Goal: Transaction & Acquisition: Book appointment/travel/reservation

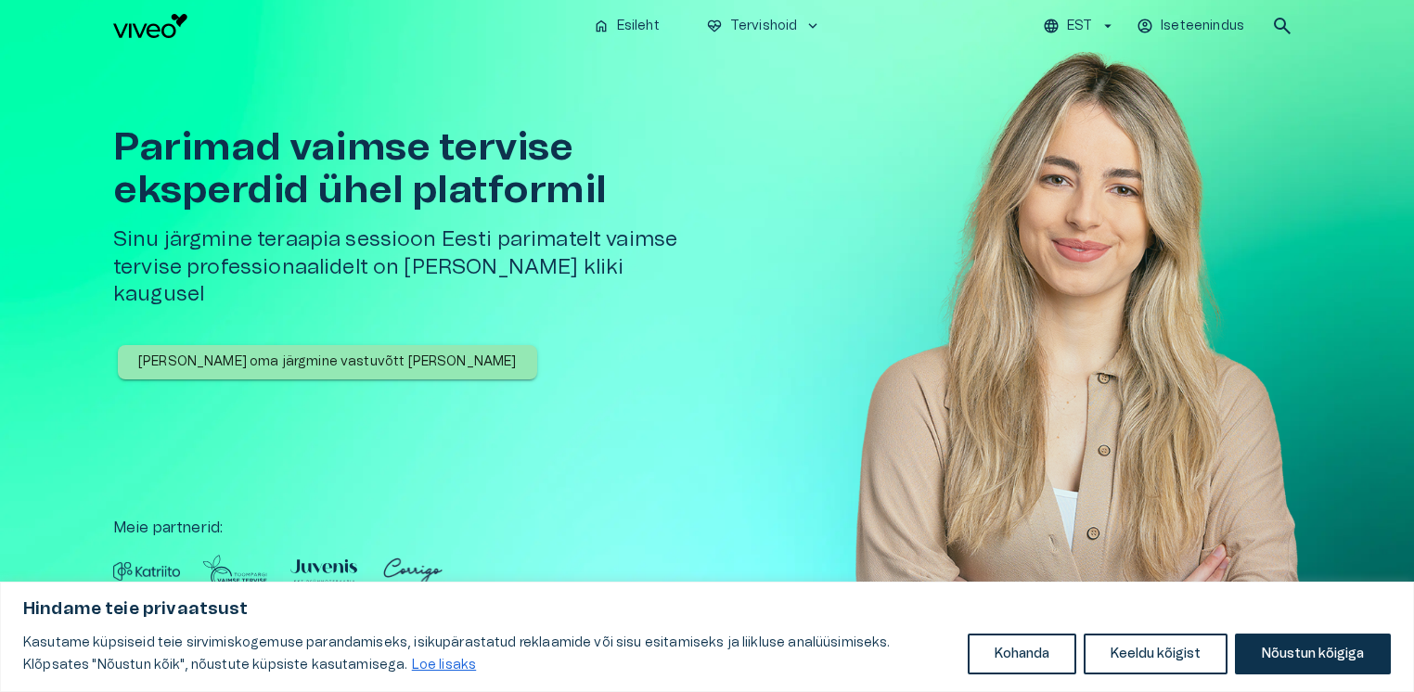
click at [287, 352] on p "[PERSON_NAME] oma järgmine vastuvõtt [PERSON_NAME]" at bounding box center [327, 361] width 378 height 19
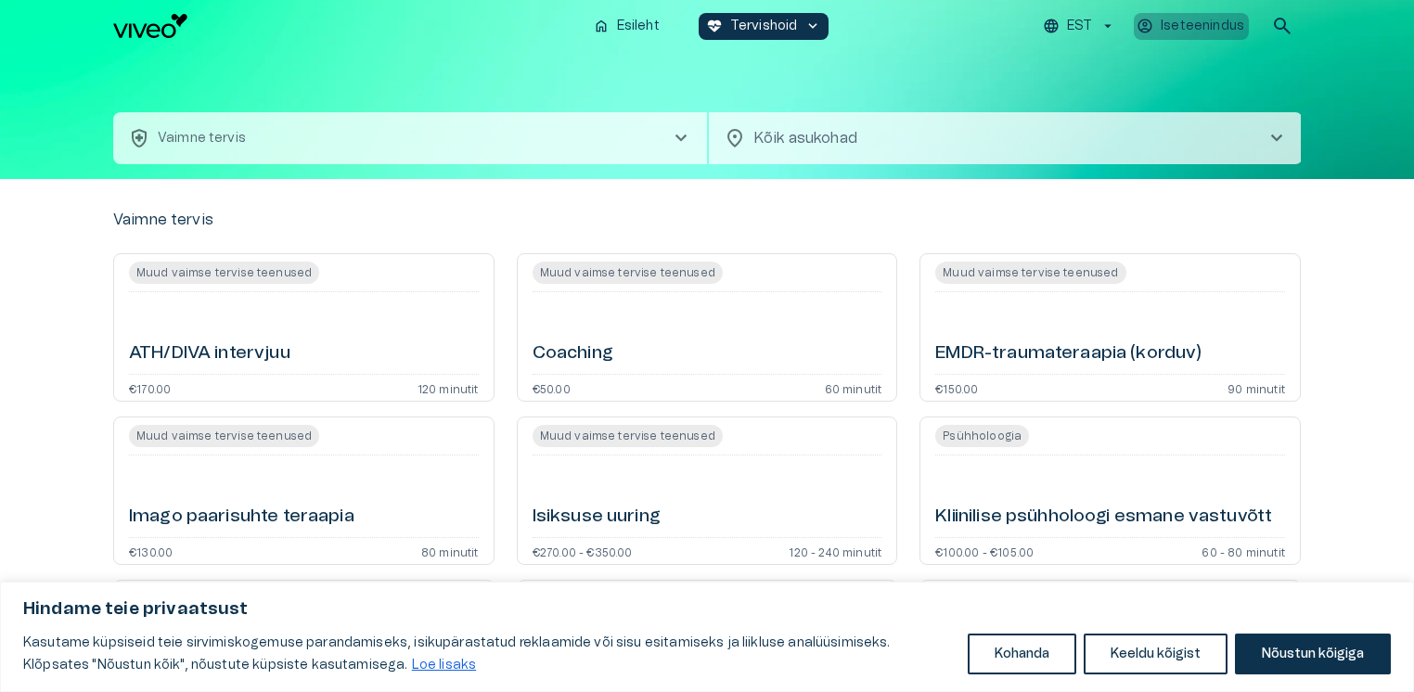
click at [1186, 30] on p "Iseteenindus" at bounding box center [1201, 26] width 83 height 19
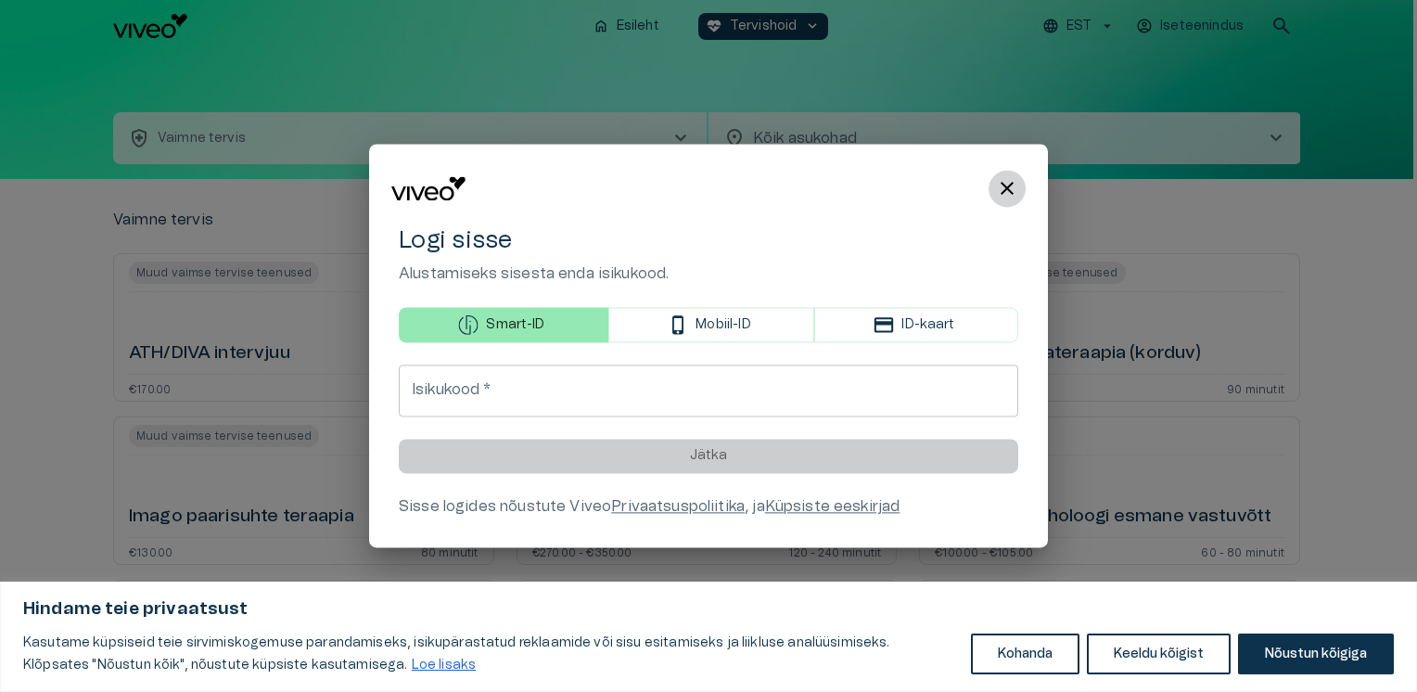
click at [1008, 195] on span "close" at bounding box center [1007, 188] width 22 height 22
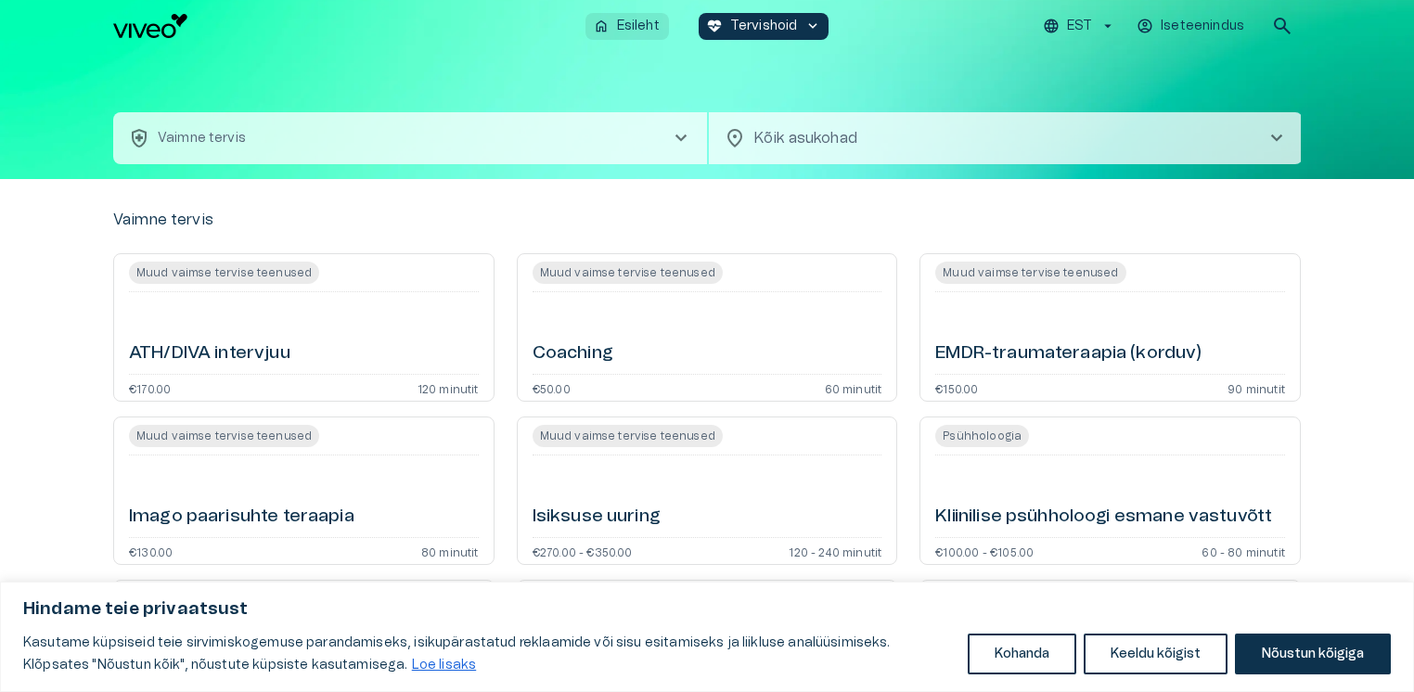
click at [642, 28] on p "Esileht" at bounding box center [638, 26] width 43 height 19
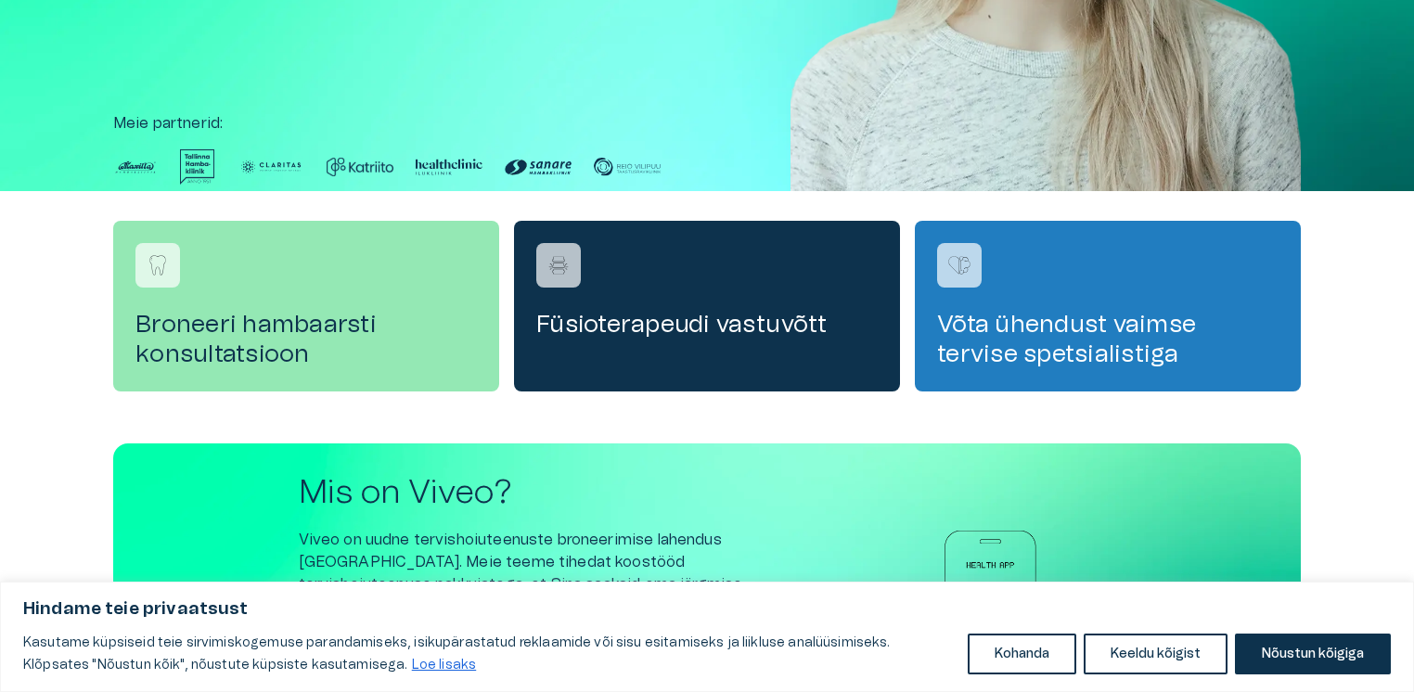
scroll to position [677, 0]
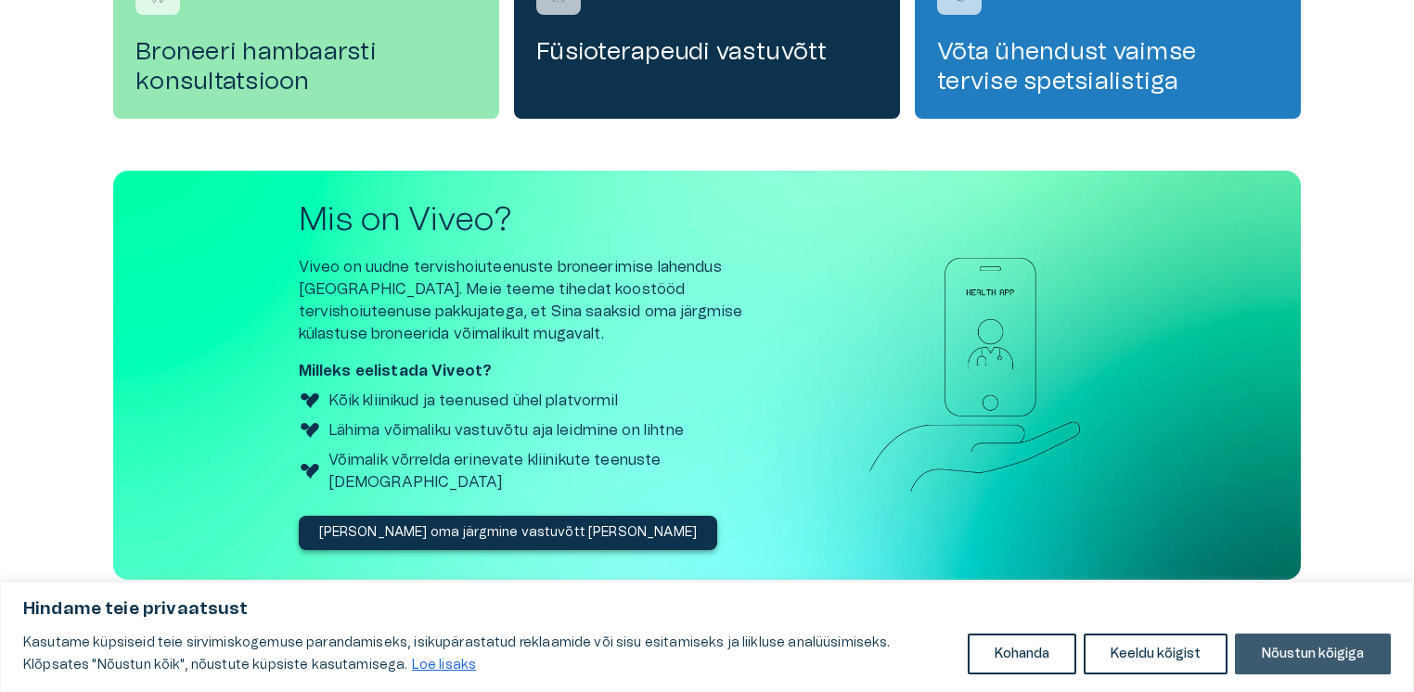
click at [1272, 658] on button "Nõustun kõigiga" at bounding box center [1313, 654] width 156 height 41
